Goal: Use online tool/utility: Utilize a website feature to perform a specific function

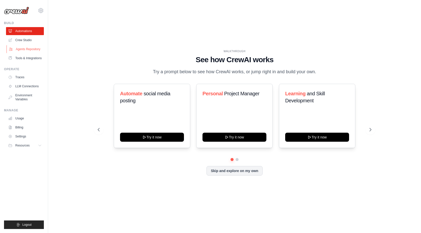
click at [21, 49] on link "Agents Repository" at bounding box center [26, 49] width 38 height 8
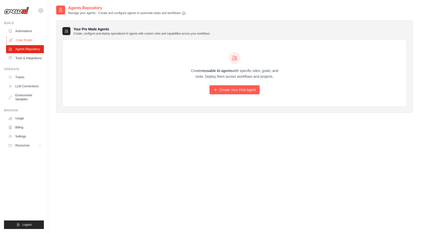
click at [21, 41] on link "Crew Studio" at bounding box center [26, 40] width 38 height 8
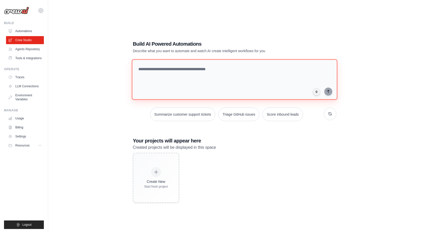
click at [181, 83] on textarea at bounding box center [235, 79] width 206 height 41
type textarea "*"
click at [28, 32] on link "Automations" at bounding box center [26, 31] width 38 height 8
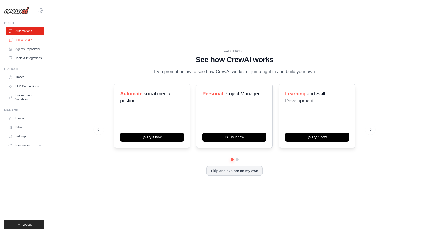
click at [23, 39] on link "Crew Studio" at bounding box center [26, 40] width 38 height 8
